Goal: Transaction & Acquisition: Purchase product/service

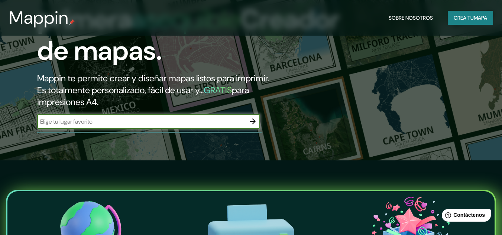
scroll to position [74, 0]
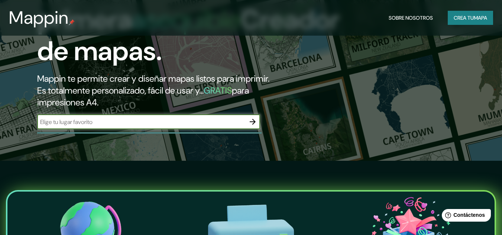
click at [489, 20] on button "Crea tu mapa" at bounding box center [470, 18] width 45 height 14
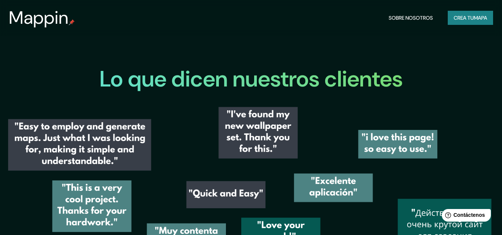
scroll to position [854, 0]
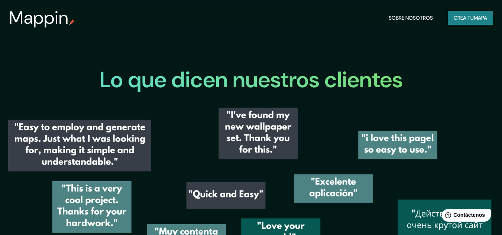
click at [475, 22] on font "mapa" at bounding box center [480, 18] width 13 height 10
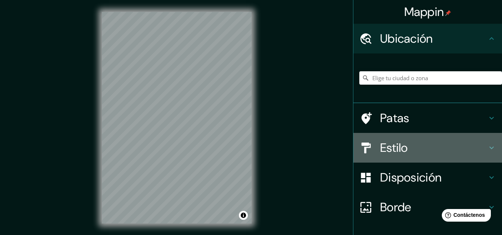
click at [397, 147] on font "Estilo" at bounding box center [394, 148] width 28 height 16
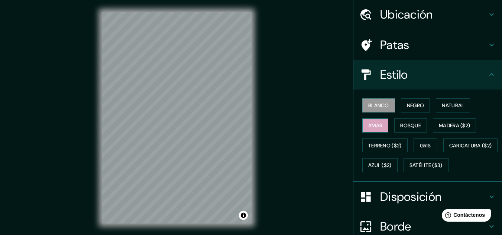
scroll to position [37, 0]
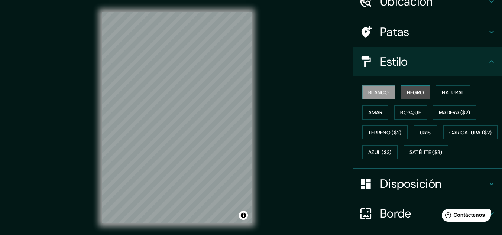
click at [402, 92] on button "Negro" at bounding box center [415, 92] width 29 height 14
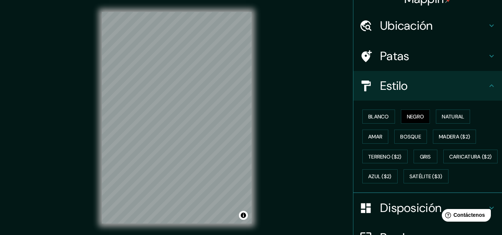
scroll to position [0, 0]
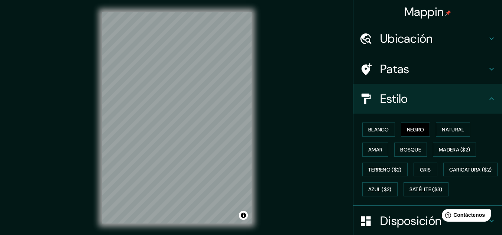
click at [391, 35] on font "Ubicación" at bounding box center [406, 39] width 53 height 16
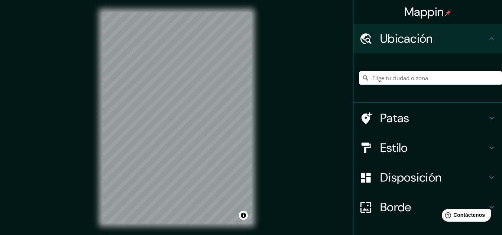
click at [406, 78] on input "Elige tu ciudad o zona" at bounding box center [430, 77] width 143 height 13
paste input "369,79 m²"
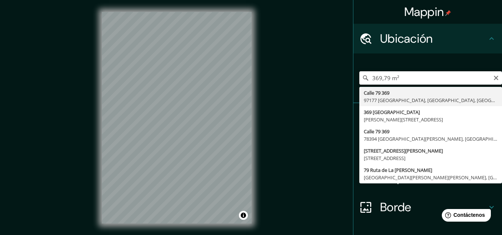
drag, startPoint x: 427, startPoint y: 77, endPoint x: 269, endPoint y: 90, distance: 158.0
click at [269, 90] on div "Mappin Ubicación 369,79 m² [GEOGRAPHIC_DATA][PERSON_NAME][PERSON_NAME], [GEOGRA…" at bounding box center [251, 123] width 502 height 247
paste input "19.266657, -98.493121"
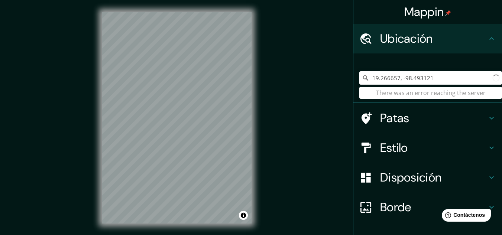
type input "19.266657, -98.493121"
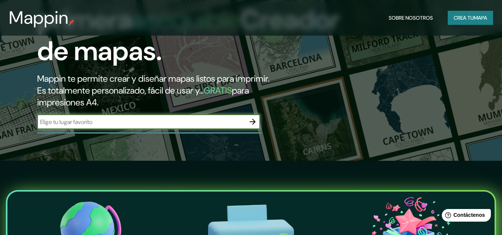
click at [254, 120] on icon "button" at bounding box center [252, 121] width 9 height 9
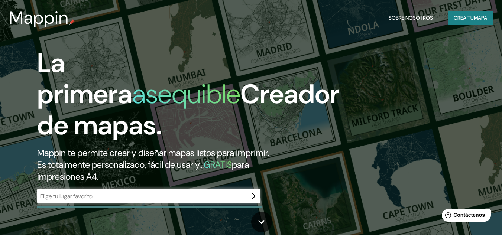
click at [103, 191] on div "​" at bounding box center [148, 196] width 223 height 15
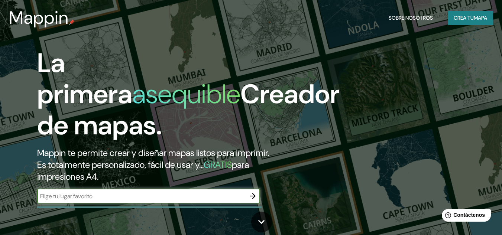
paste input "19.266657, -98.493121"
type input "19.266657, -98.493121"
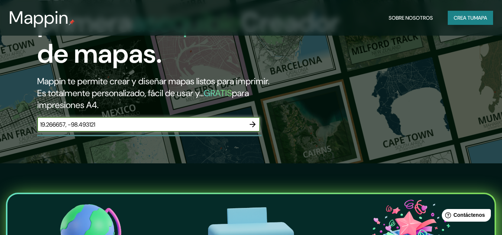
scroll to position [74, 0]
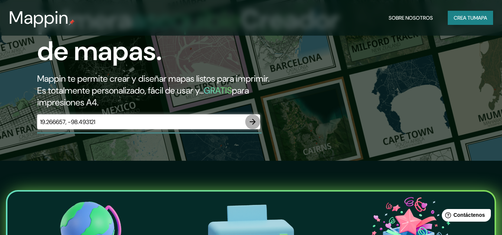
click at [253, 121] on icon "button" at bounding box center [252, 121] width 9 height 9
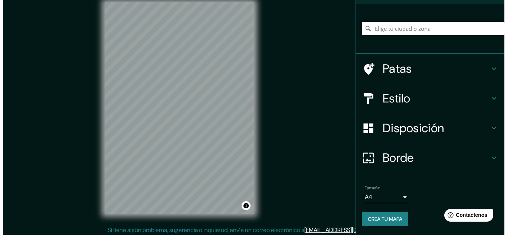
scroll to position [12, 0]
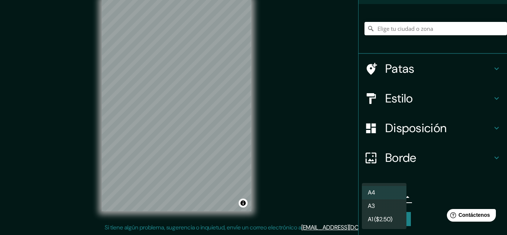
click at [391, 196] on body "Mappin Ubicación Patas Estilo Disposición Borde Elige un borde. Consejo : puede…" at bounding box center [253, 105] width 507 height 235
